Goal: Information Seeking & Learning: Learn about a topic

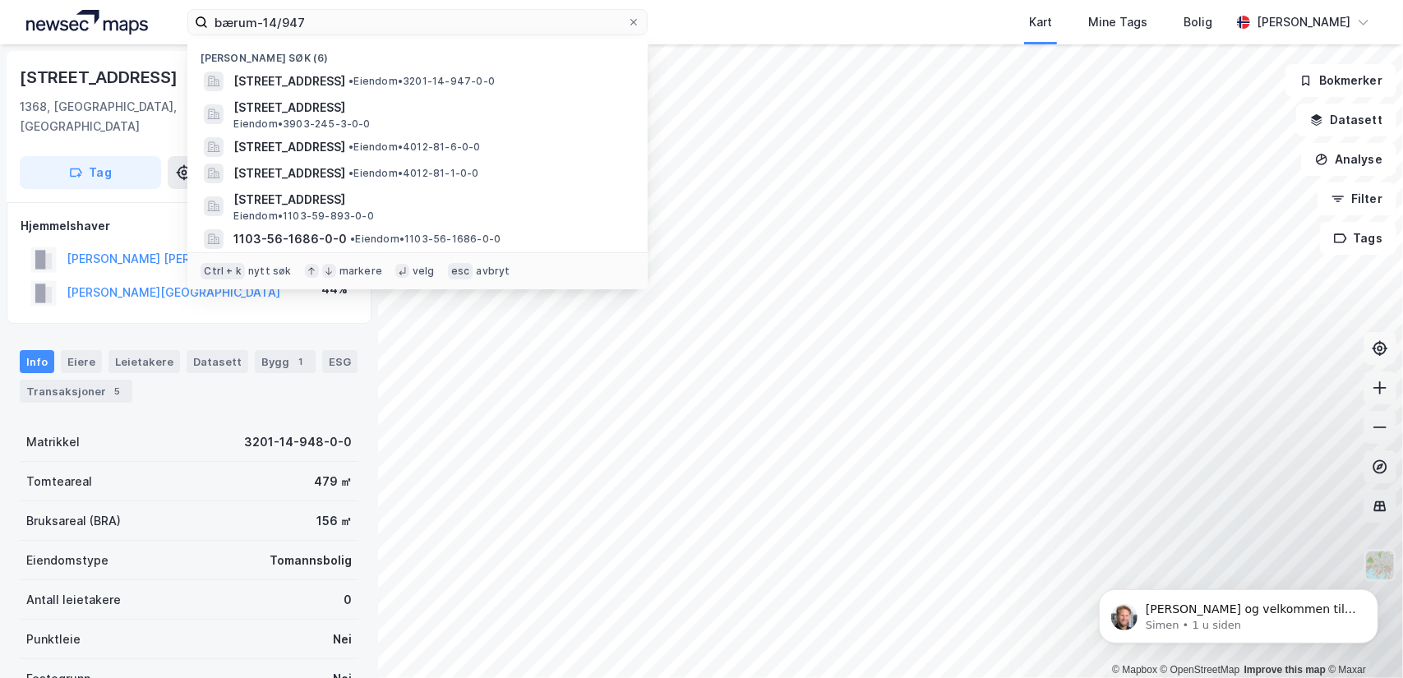
click at [237, 30] on input "bærum-14/947" at bounding box center [417, 22] width 419 height 25
drag, startPoint x: 312, startPoint y: 21, endPoint x: -27, endPoint y: -9, distance: 340.7
click at [0, 0] on html "bærum-14/947 Nylige søk (6) Markalleen 58C, 1368, STABEKK, BÆRUM • Eiendom • 32…" at bounding box center [701, 339] width 1403 height 678
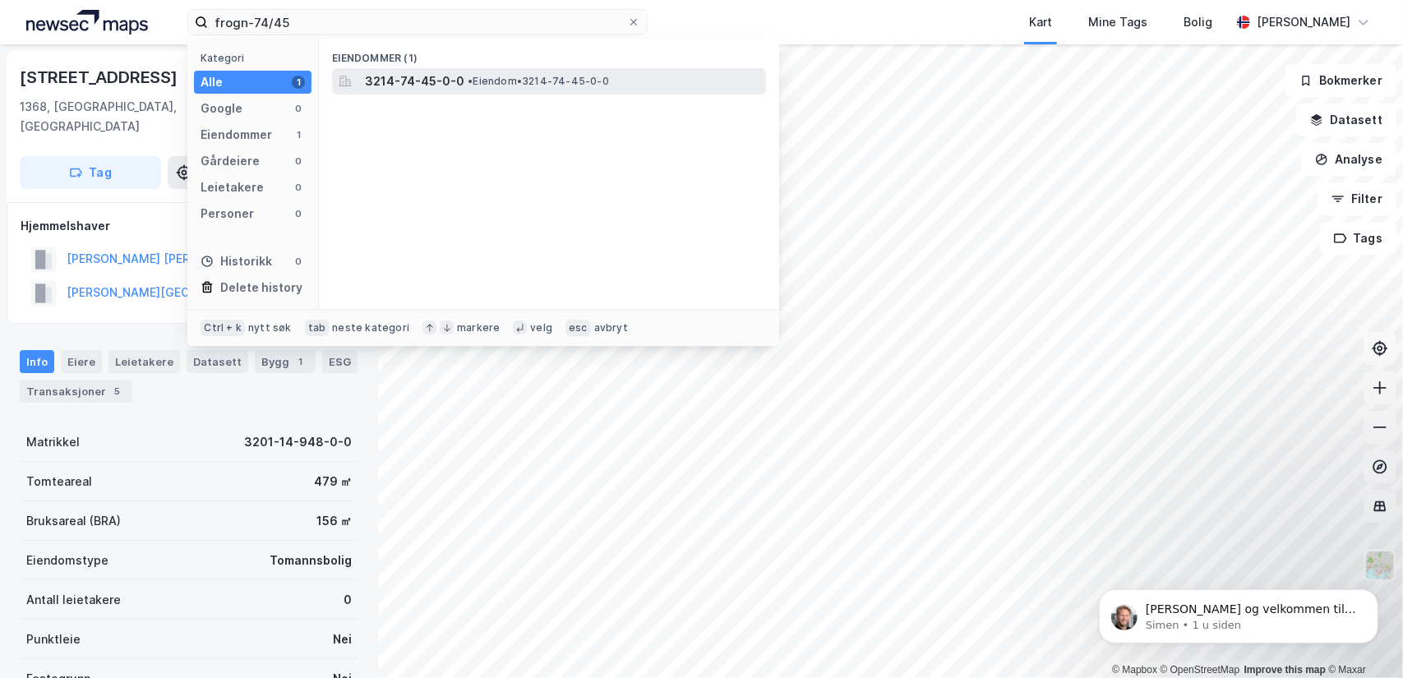
type input "frogn-74/45"
click at [411, 81] on span "3214-74-45-0-0" at bounding box center [414, 81] width 99 height 20
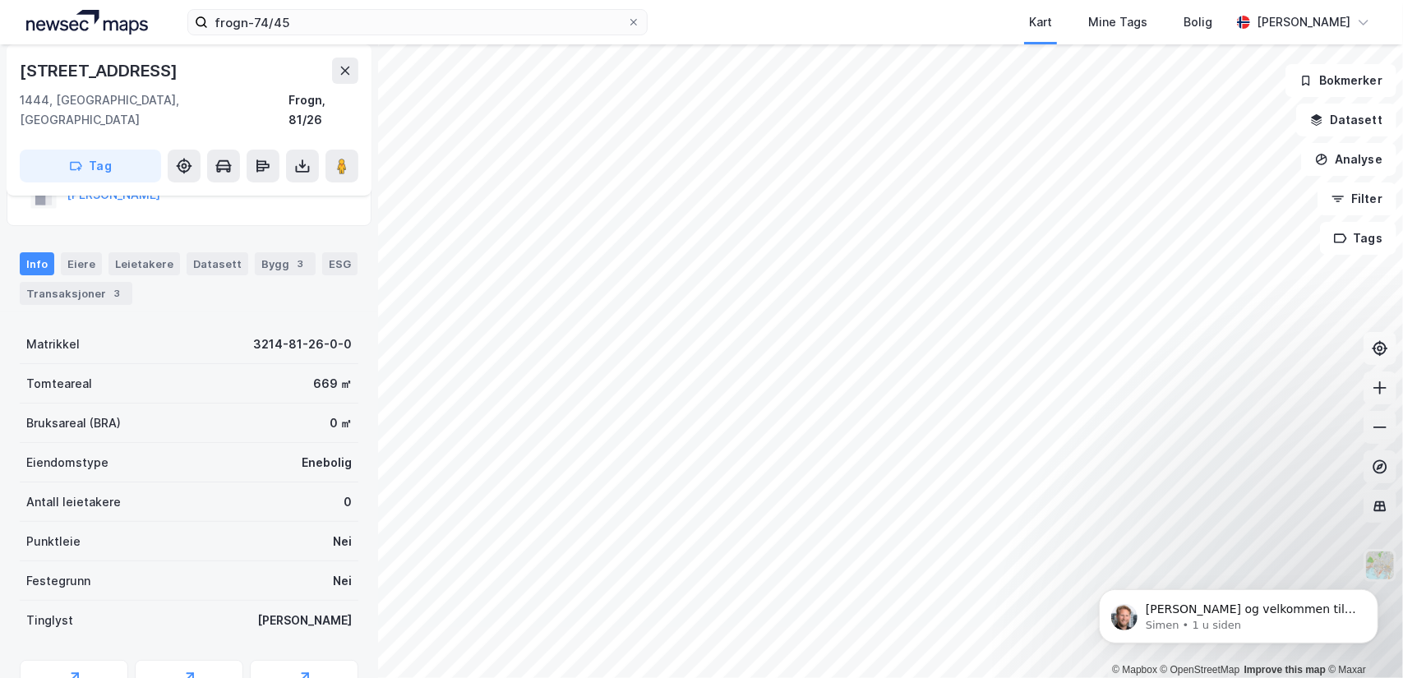
scroll to position [82, 0]
